Goal: Transaction & Acquisition: Purchase product/service

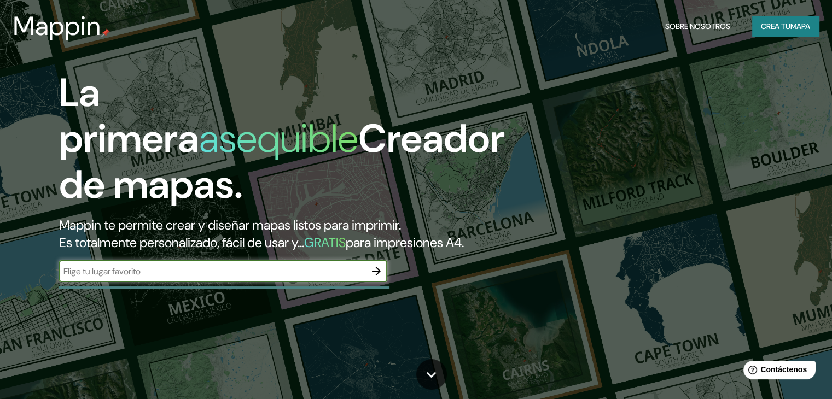
click at [777, 23] on font "Crea tu" at bounding box center [776, 26] width 30 height 10
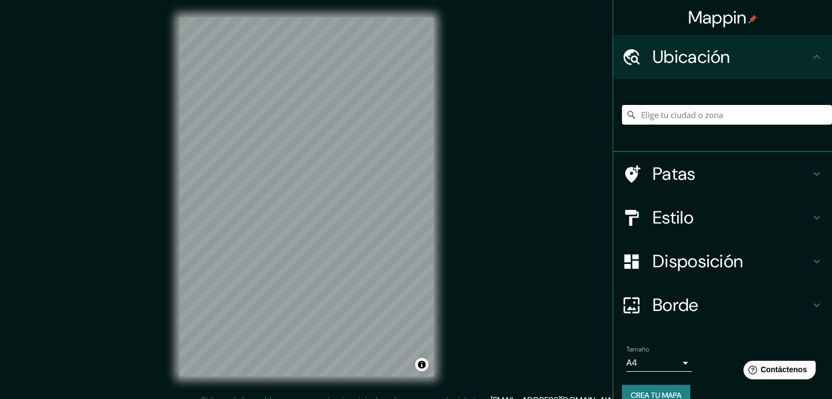
click at [761, 109] on input "Elige tu ciudad o zona" at bounding box center [727, 115] width 210 height 20
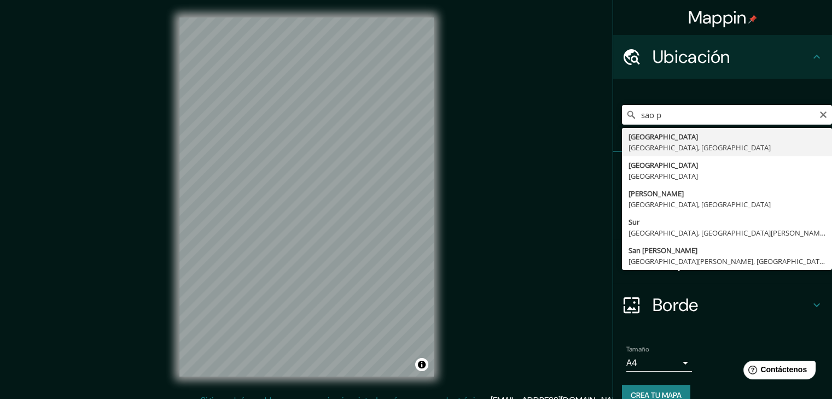
type input "[GEOGRAPHIC_DATA], [GEOGRAPHIC_DATA], [GEOGRAPHIC_DATA]"
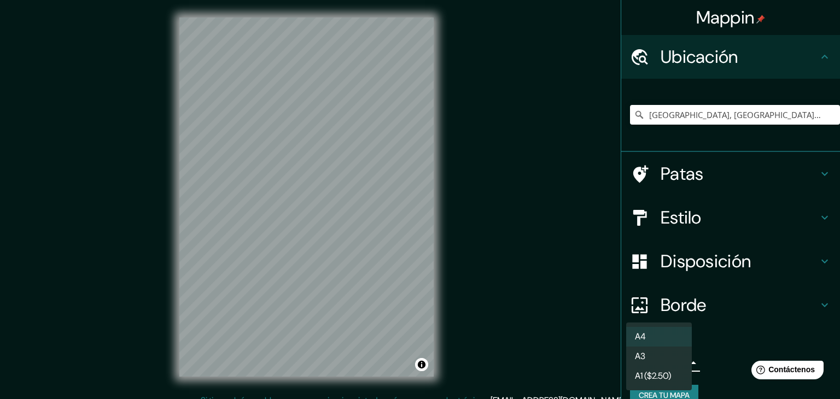
click at [660, 359] on body "Mappin Ubicación [GEOGRAPHIC_DATA], [GEOGRAPHIC_DATA], [GEOGRAPHIC_DATA] Patas …" at bounding box center [420, 199] width 840 height 399
click at [741, 338] on div at bounding box center [420, 199] width 840 height 399
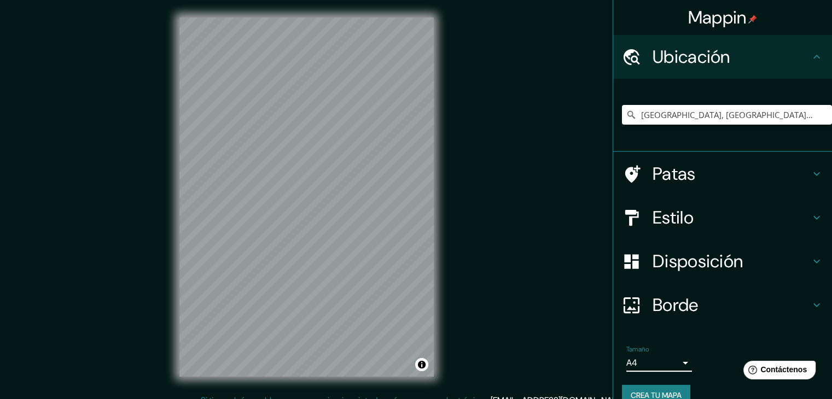
click at [729, 270] on font "Disposición" at bounding box center [698, 261] width 90 height 23
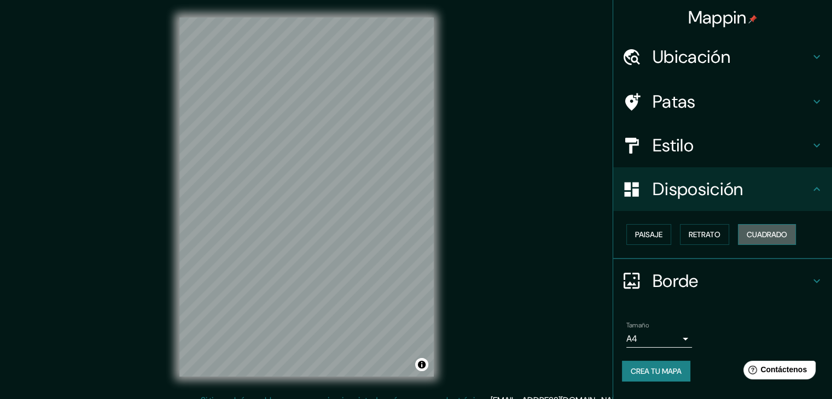
click at [781, 231] on font "Cuadrado" at bounding box center [767, 235] width 40 height 10
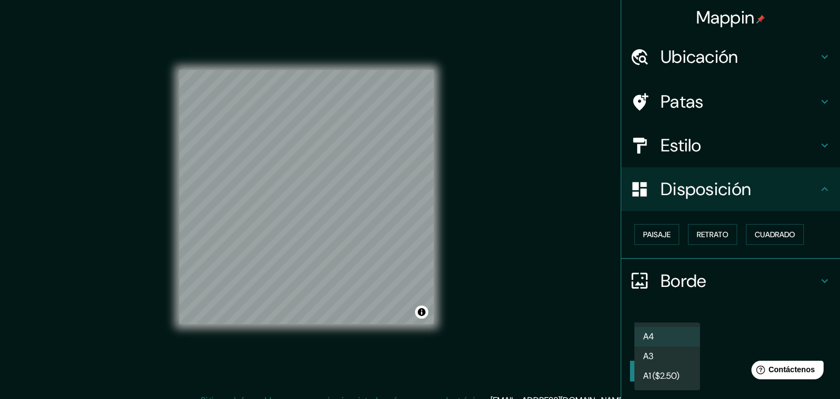
click at [676, 341] on body "Mappin Ubicación [GEOGRAPHIC_DATA], [GEOGRAPHIC_DATA], [GEOGRAPHIC_DATA] Patas …" at bounding box center [420, 199] width 840 height 399
click at [714, 353] on div at bounding box center [420, 199] width 840 height 399
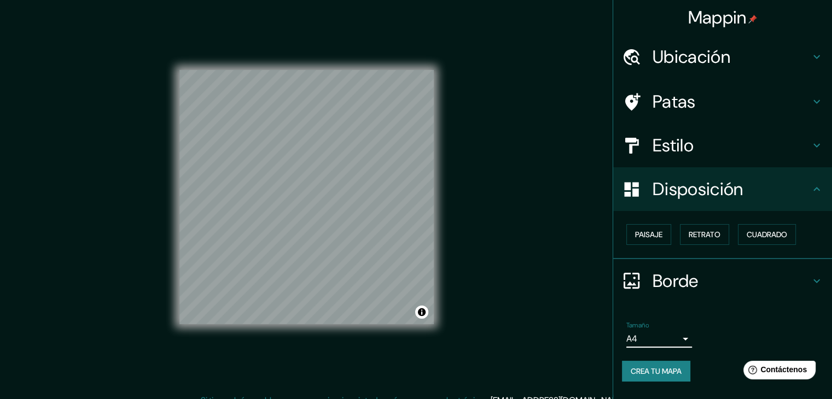
click at [659, 369] on font "Crea tu mapa" at bounding box center [656, 372] width 51 height 10
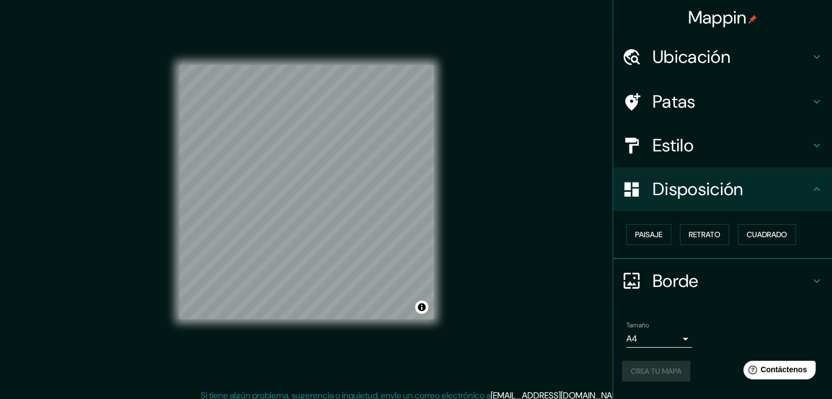
scroll to position [13, 0]
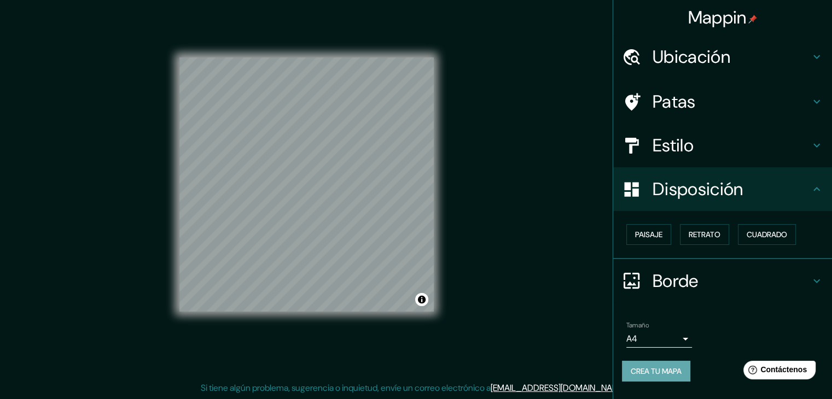
click at [668, 370] on font "Crea tu mapa" at bounding box center [656, 372] width 51 height 10
click at [667, 368] on div "Crea tu mapa" at bounding box center [722, 371] width 201 height 21
click at [668, 338] on body "Mappin Ubicación [GEOGRAPHIC_DATA], [GEOGRAPHIC_DATA], [GEOGRAPHIC_DATA] Patas …" at bounding box center [416, 186] width 832 height 399
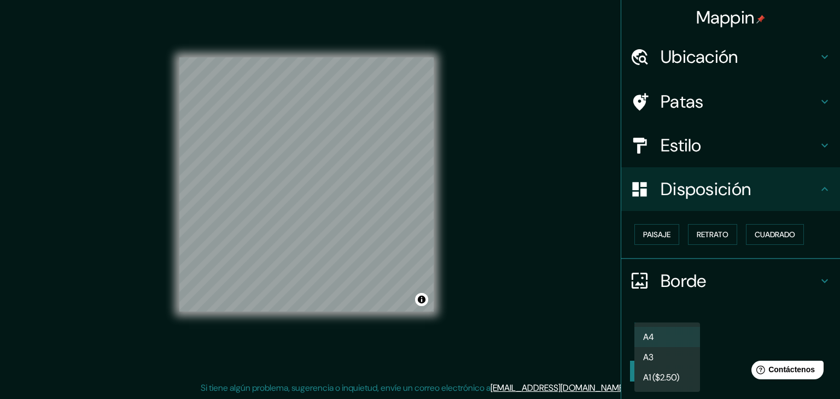
click at [728, 316] on div at bounding box center [420, 199] width 840 height 399
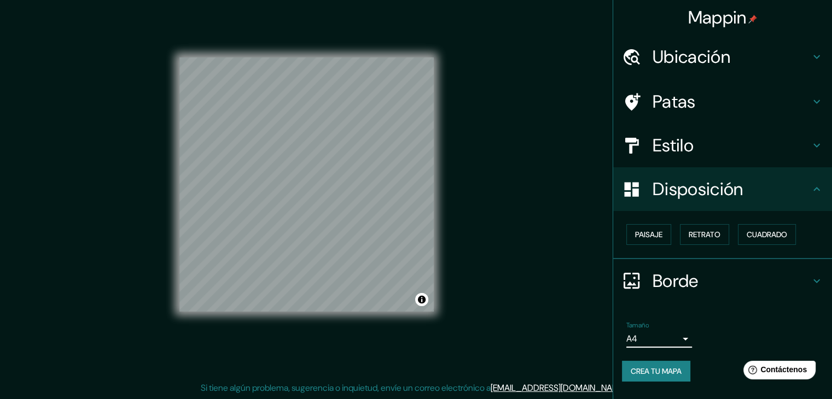
click at [749, 196] on h4 "Disposición" at bounding box center [732, 189] width 158 height 22
click at [710, 137] on h4 "Estilo" at bounding box center [732, 146] width 158 height 22
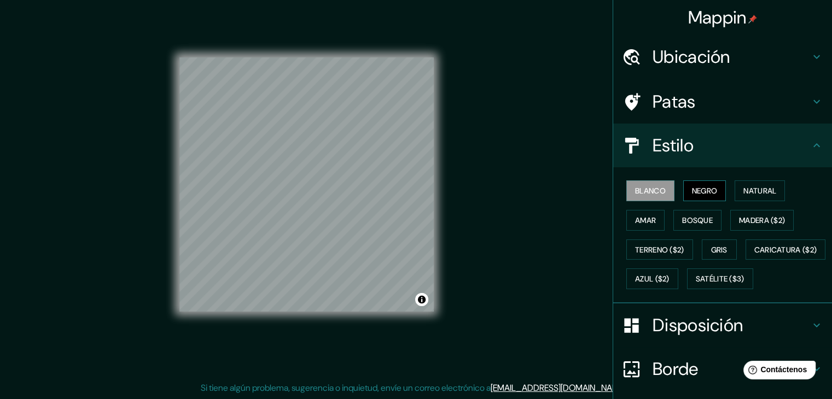
click at [692, 195] on font "Negro" at bounding box center [705, 191] width 26 height 10
click at [639, 190] on font "Blanco" at bounding box center [650, 191] width 31 height 10
click at [714, 190] on button "Negro" at bounding box center [704, 191] width 43 height 21
click at [627, 181] on button "Blanco" at bounding box center [650, 191] width 48 height 21
click at [683, 181] on button "Negro" at bounding box center [704, 191] width 43 height 21
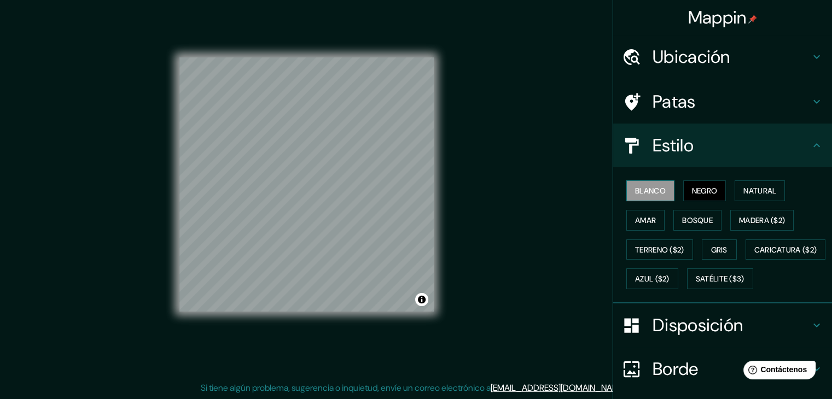
click at [648, 184] on font "Blanco" at bounding box center [650, 191] width 31 height 14
click at [692, 184] on font "Negro" at bounding box center [705, 191] width 26 height 14
click at [637, 187] on font "Blanco" at bounding box center [650, 191] width 31 height 10
click at [765, 195] on font "Natural" at bounding box center [759, 191] width 33 height 14
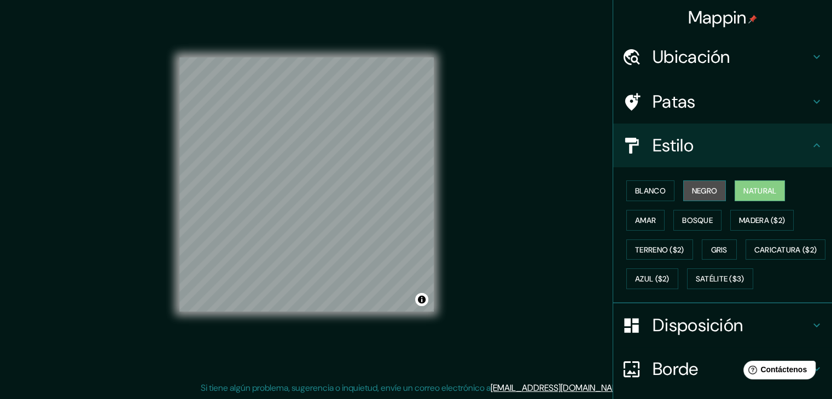
click at [706, 184] on font "Negro" at bounding box center [705, 191] width 26 height 14
click at [736, 187] on button "Natural" at bounding box center [760, 191] width 50 height 21
click at [635, 189] on font "Blanco" at bounding box center [650, 191] width 31 height 10
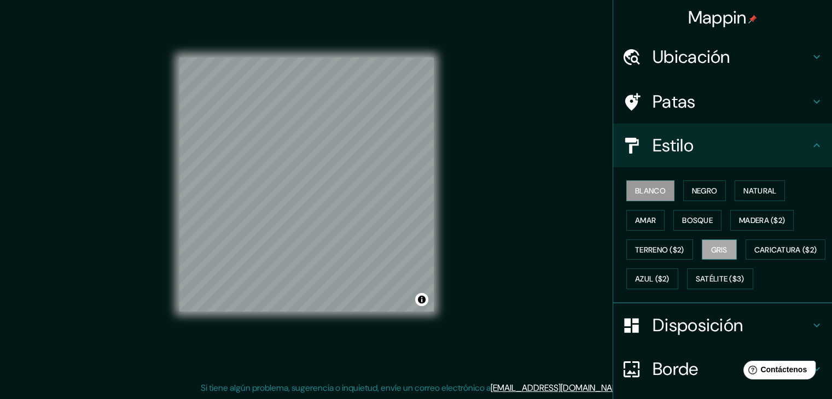
click at [720, 249] on font "Gris" at bounding box center [719, 250] width 16 height 10
click at [656, 199] on button "Blanco" at bounding box center [650, 191] width 48 height 21
click at [717, 106] on h4 "Patas" at bounding box center [732, 102] width 158 height 22
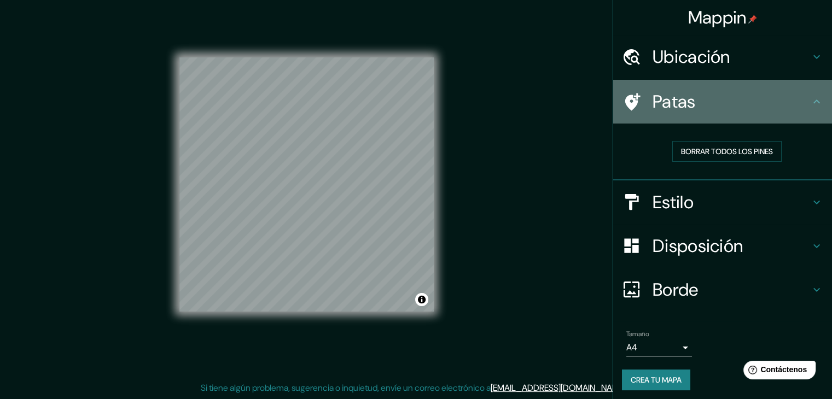
click at [717, 106] on h4 "Patas" at bounding box center [732, 102] width 158 height 22
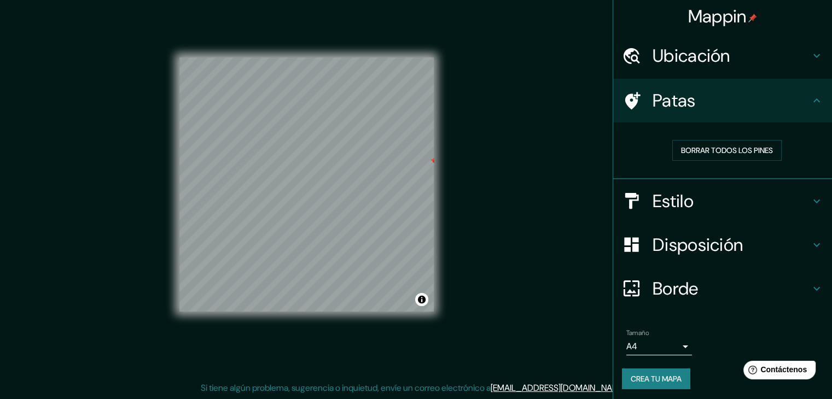
scroll to position [0, 0]
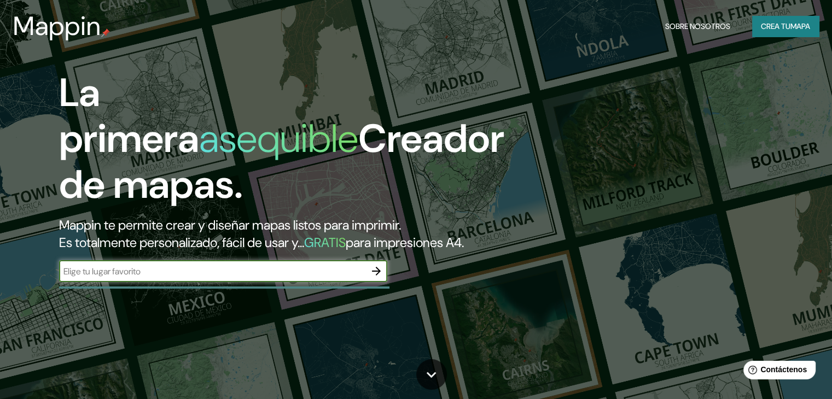
click at [793, 27] on font "mapa" at bounding box center [800, 26] width 20 height 10
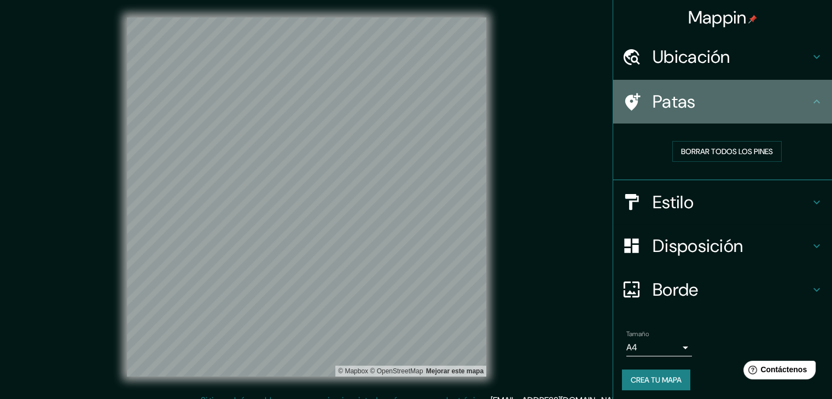
click at [718, 98] on h4 "Patas" at bounding box center [732, 102] width 158 height 22
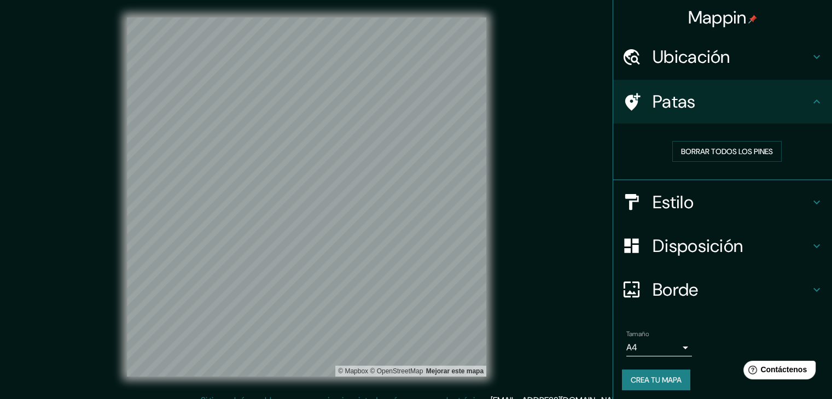
click at [724, 56] on h4 "Ubicación" at bounding box center [732, 57] width 158 height 22
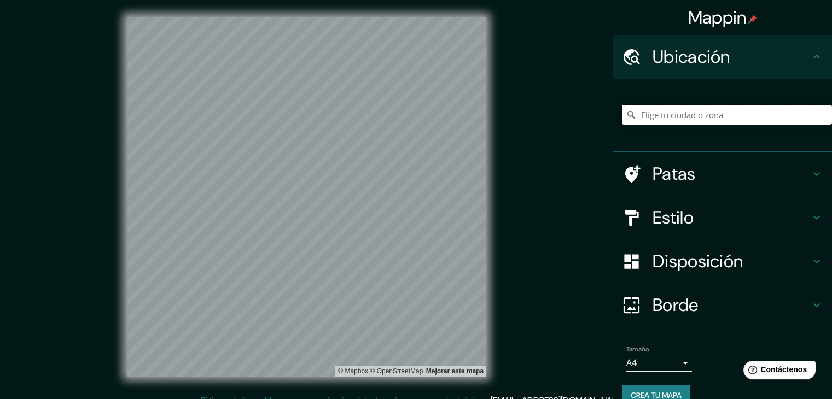
click at [696, 114] on input "Elige tu ciudad o zona" at bounding box center [727, 115] width 210 height 20
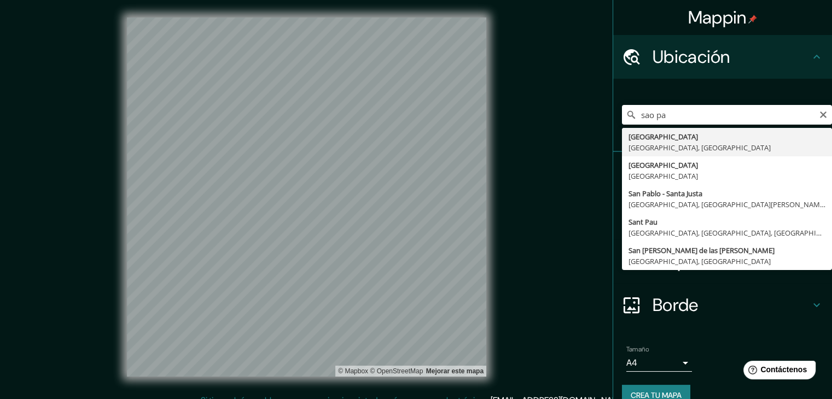
type input "[GEOGRAPHIC_DATA], [GEOGRAPHIC_DATA], [GEOGRAPHIC_DATA]"
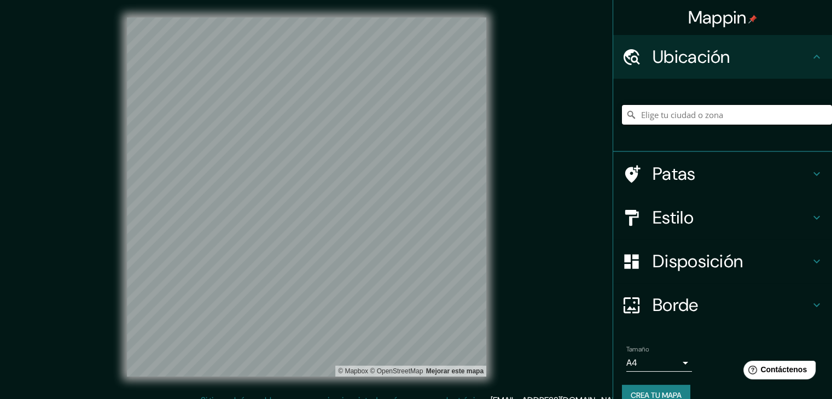
click at [655, 113] on input "Elige tu ciudad o zona" at bounding box center [727, 115] width 210 height 20
type input "[GEOGRAPHIC_DATA], [GEOGRAPHIC_DATA], [GEOGRAPHIC_DATA]"
click at [688, 265] on font "Disposición" at bounding box center [698, 261] width 90 height 23
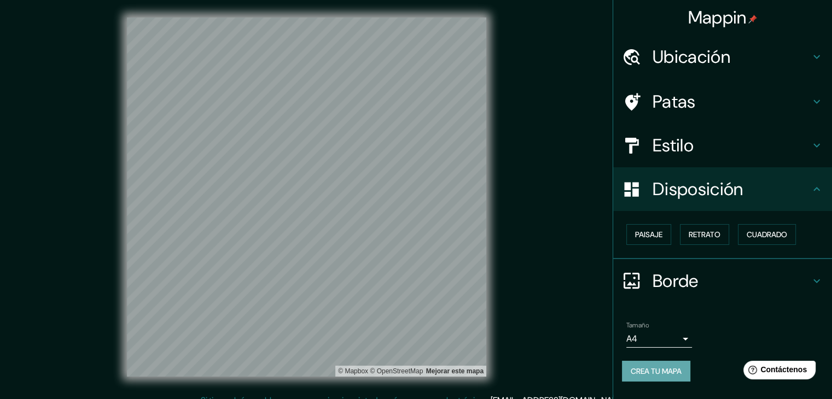
click at [670, 370] on font "Crea tu mapa" at bounding box center [656, 372] width 51 height 10
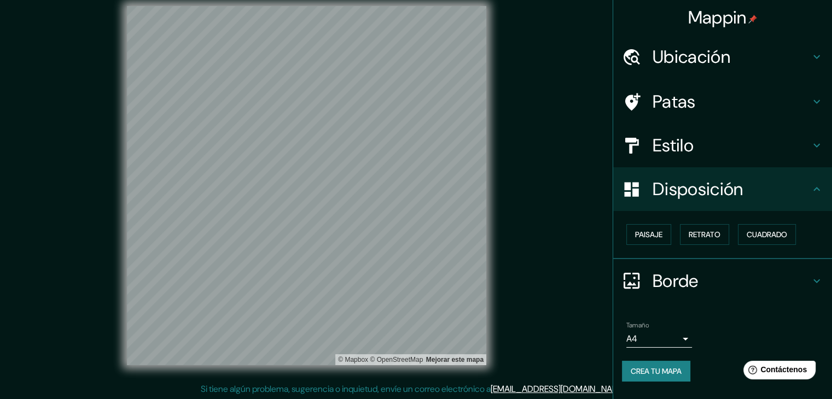
scroll to position [13, 0]
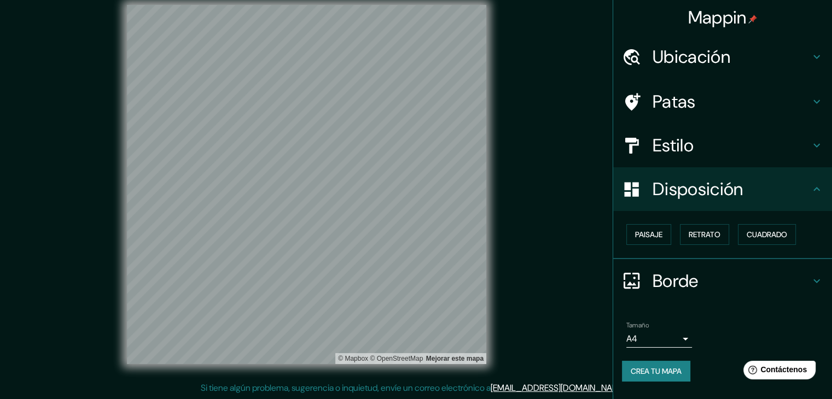
click at [758, 323] on div "Tamaño A4 single" at bounding box center [722, 334] width 201 height 35
click at [672, 329] on body "Mappin Ubicación [GEOGRAPHIC_DATA], [GEOGRAPHIC_DATA], [GEOGRAPHIC_DATA] [GEOGR…" at bounding box center [416, 186] width 832 height 399
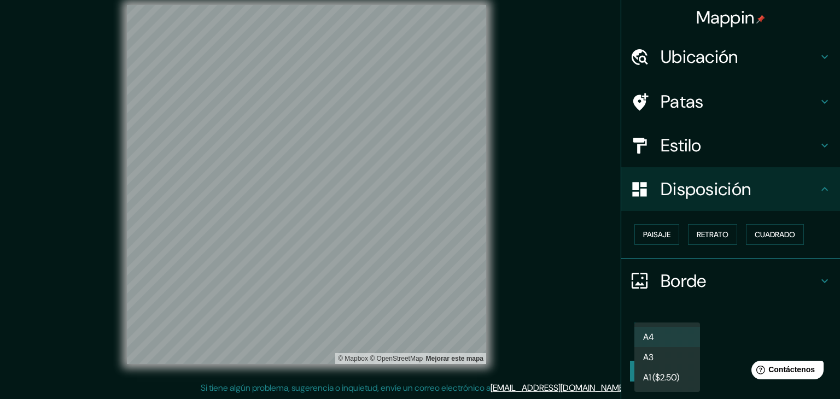
click at [728, 346] on div at bounding box center [420, 199] width 840 height 399
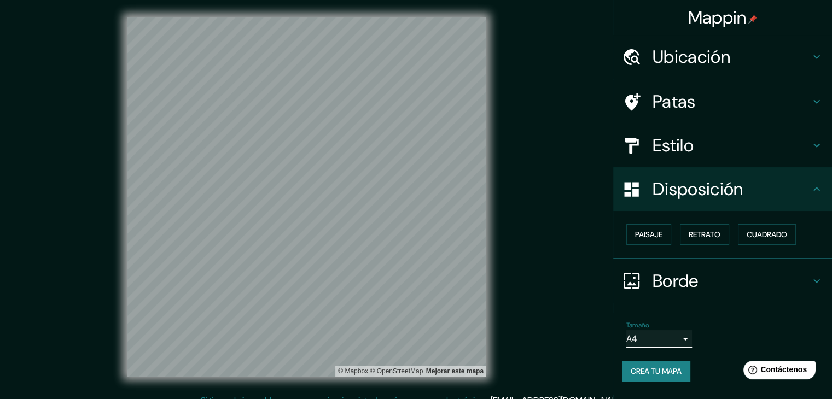
scroll to position [0, 0]
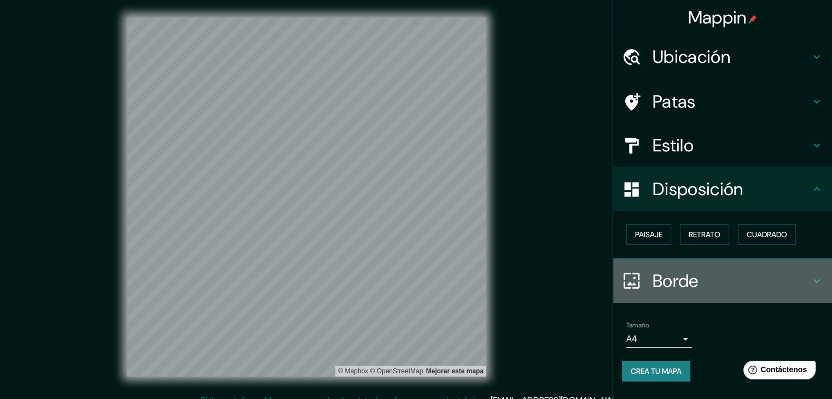
click at [700, 274] on h4 "Borde" at bounding box center [732, 281] width 158 height 22
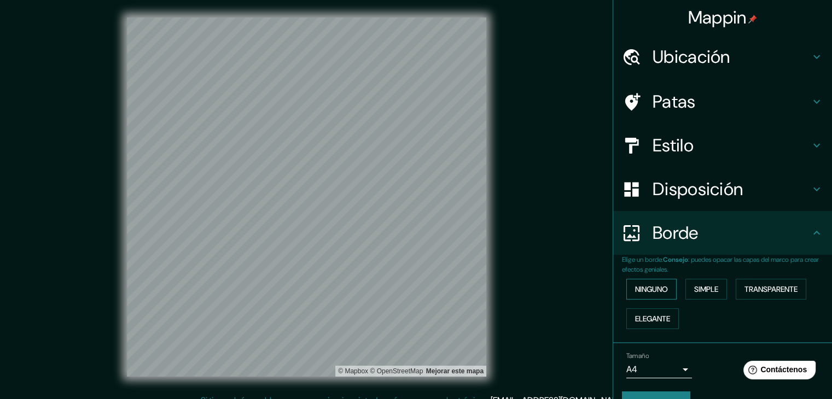
click at [655, 288] on font "Ninguno" at bounding box center [651, 289] width 33 height 10
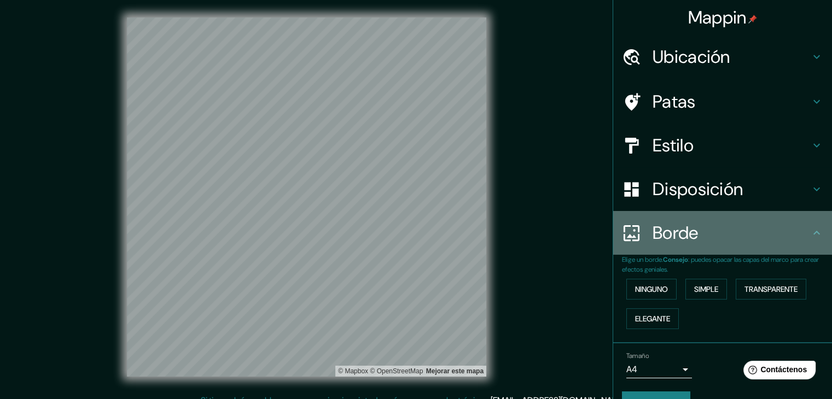
click at [716, 241] on h4 "Borde" at bounding box center [732, 233] width 158 height 22
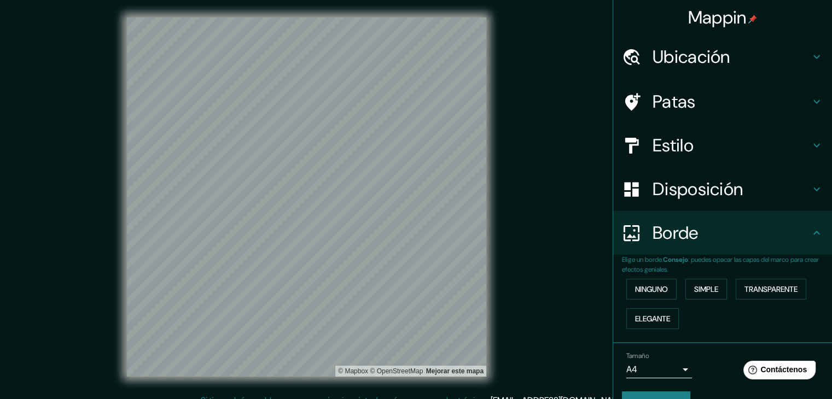
click at [718, 195] on font "Disposición" at bounding box center [698, 189] width 90 height 23
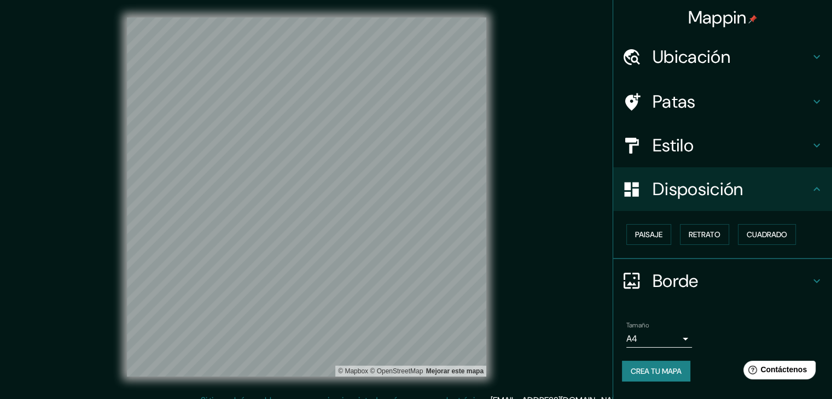
click at [727, 146] on h4 "Estilo" at bounding box center [732, 146] width 158 height 22
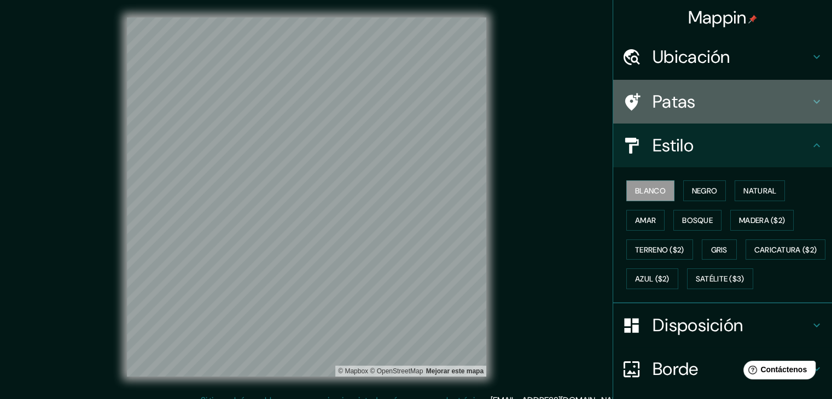
click at [722, 107] on h4 "Patas" at bounding box center [732, 102] width 158 height 22
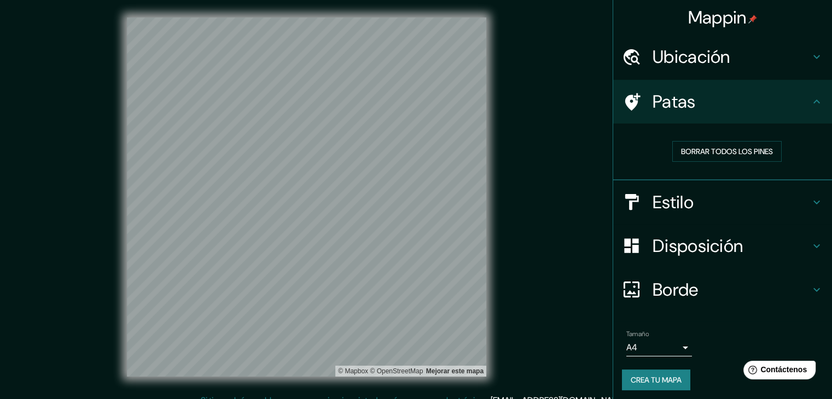
click at [730, 60] on h4 "Ubicación" at bounding box center [732, 57] width 158 height 22
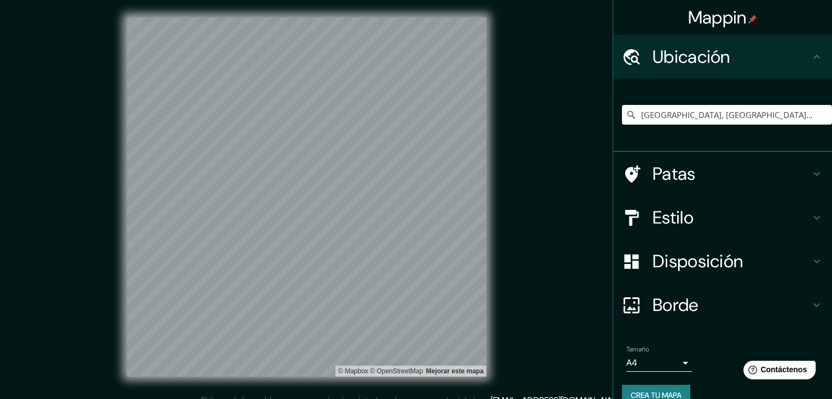
click at [730, 60] on h4 "Ubicación" at bounding box center [732, 57] width 158 height 22
click at [679, 387] on button "Crea tu mapa" at bounding box center [656, 395] width 68 height 21
click at [678, 387] on div "Crea tu mapa" at bounding box center [722, 395] width 201 height 21
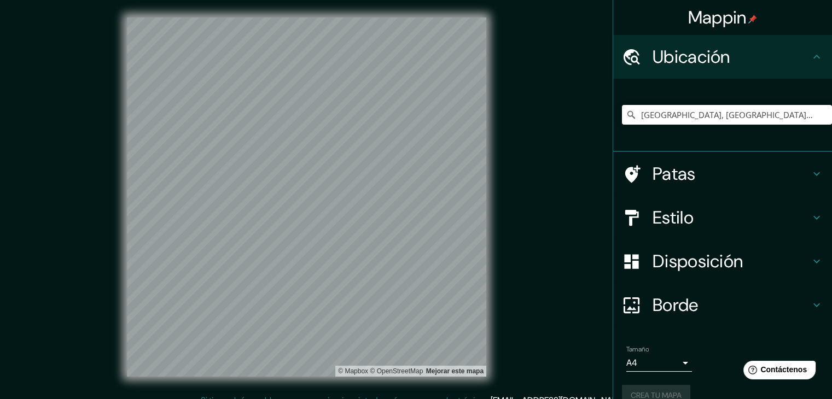
click at [678, 387] on div "Crea tu mapa" at bounding box center [722, 395] width 201 height 21
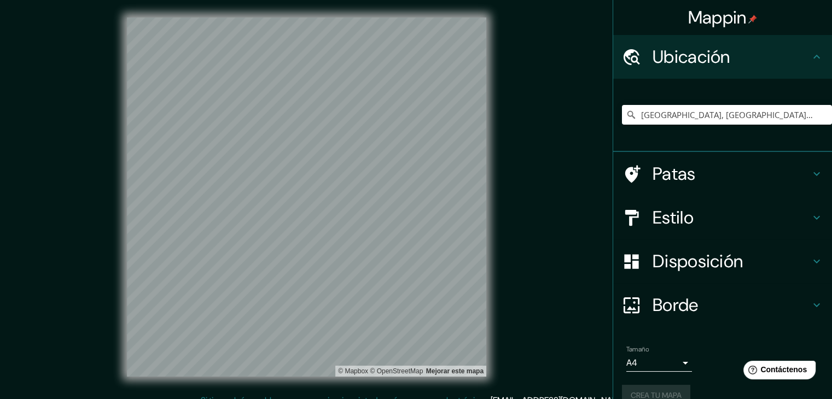
click at [678, 387] on div "Crea tu mapa" at bounding box center [722, 395] width 201 height 21
click at [677, 387] on div "Crea tu mapa" at bounding box center [722, 395] width 201 height 21
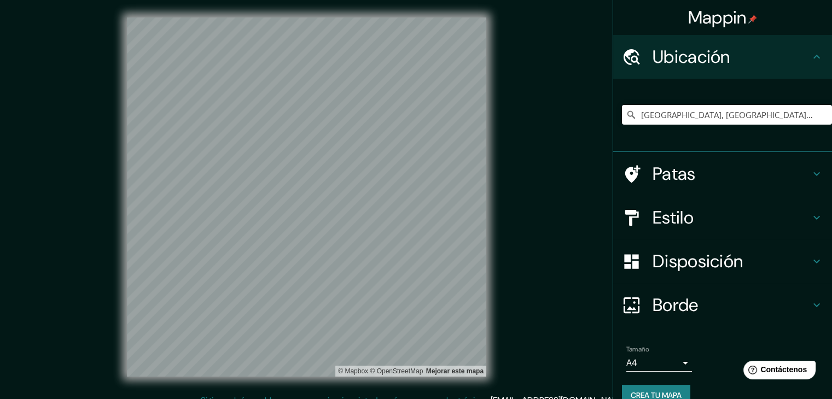
click at [667, 392] on font "Crea tu mapa" at bounding box center [656, 396] width 51 height 10
